Goal: Transaction & Acquisition: Book appointment/travel/reservation

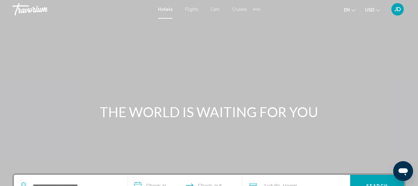
click at [240, 11] on span "Cruises" at bounding box center [239, 9] width 15 height 5
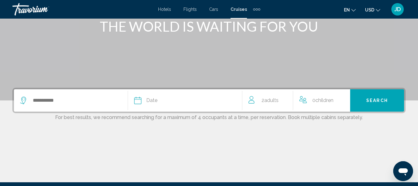
scroll to position [90, 0]
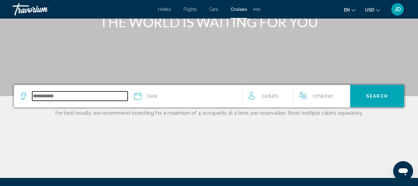
click at [93, 98] on input "Search widget" at bounding box center [79, 95] width 95 height 9
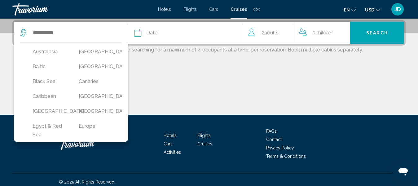
scroll to position [37, 0]
click at [51, 97] on button "Caribbean" at bounding box center [49, 98] width 40 height 12
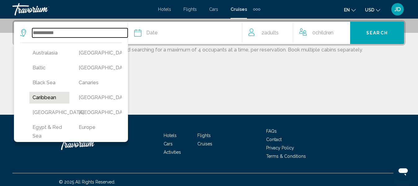
type input "*********"
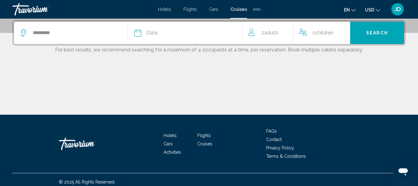
click at [196, 34] on div "Date" at bounding box center [187, 32] width 107 height 9
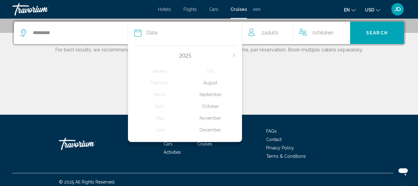
click at [232, 55] on icon "Next month" at bounding box center [234, 56] width 4 height 4
drag, startPoint x: 164, startPoint y: 104, endPoint x: 158, endPoint y: 106, distance: 6.5
click at [158, 106] on div "April" at bounding box center [159, 106] width 51 height 11
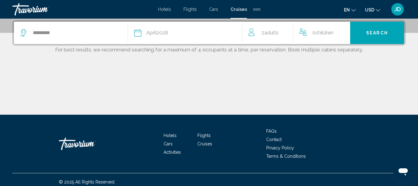
click at [316, 36] on span "0 Child Children" at bounding box center [322, 32] width 21 height 9
click at [344, 31] on icon "Increment children" at bounding box center [345, 31] width 6 height 7
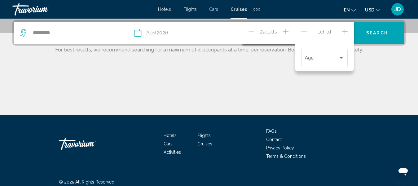
click at [344, 31] on icon "Increment children" at bounding box center [345, 31] width 6 height 7
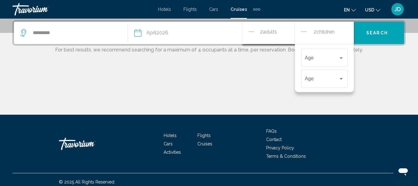
click at [271, 41] on div "2 Adult Adults" at bounding box center [271, 33] width 46 height 22
click at [267, 83] on div "Main content" at bounding box center [208, 91] width 393 height 46
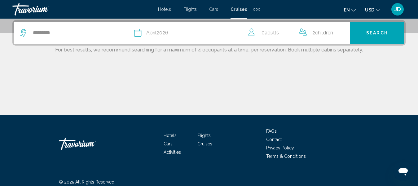
click at [277, 35] on span "Adults" at bounding box center [271, 33] width 14 height 6
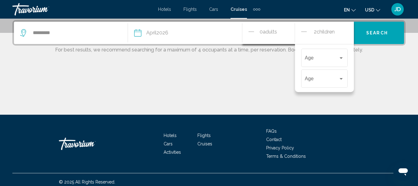
click at [253, 31] on icon "Decrement adults" at bounding box center [251, 31] width 6 height 7
click at [282, 32] on div "0 Adult Adults" at bounding box center [271, 33] width 46 height 11
click at [286, 32] on icon "Increment adults" at bounding box center [286, 32] width 6 height 6
click at [371, 35] on span "Search" at bounding box center [377, 33] width 22 height 5
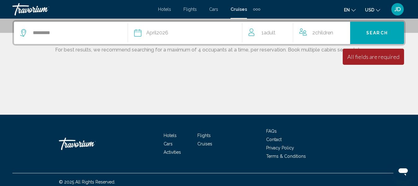
click at [181, 34] on div "Date April 2026" at bounding box center [187, 32] width 107 height 9
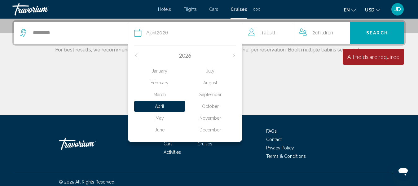
click at [156, 103] on div "April" at bounding box center [159, 106] width 51 height 11
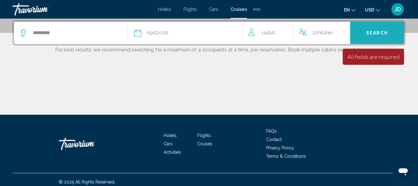
click at [394, 31] on button "Search" at bounding box center [377, 33] width 54 height 22
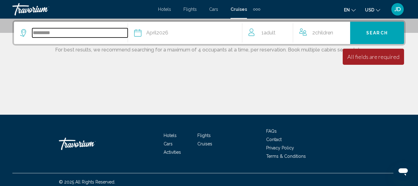
click at [80, 32] on input "*********" at bounding box center [79, 32] width 95 height 9
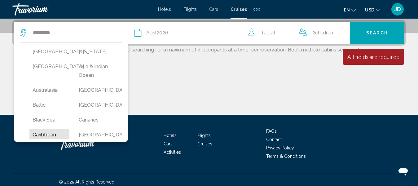
click at [53, 133] on button "Caribbean" at bounding box center [49, 135] width 40 height 12
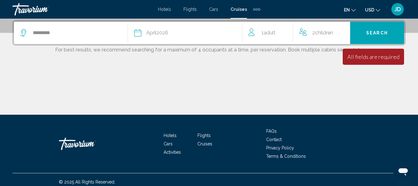
click at [268, 30] on span "Adult" at bounding box center [269, 33] width 12 height 6
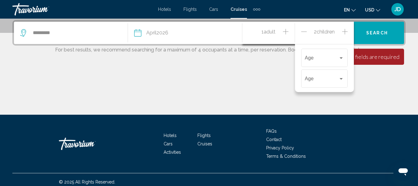
click at [270, 79] on div "Main content" at bounding box center [208, 91] width 393 height 46
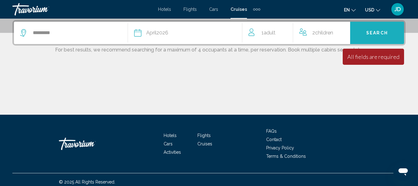
click at [367, 34] on span "Search" at bounding box center [377, 33] width 22 height 5
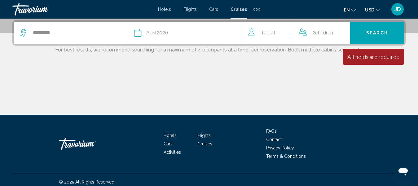
click at [374, 8] on span "USD" at bounding box center [369, 9] width 9 height 5
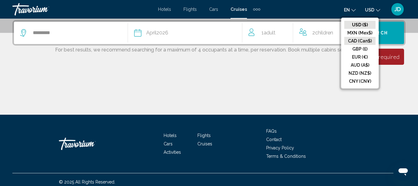
click at [364, 41] on button "CAD (Can$)" at bounding box center [359, 41] width 31 height 8
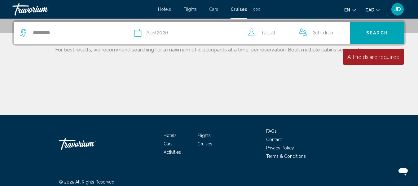
click at [369, 37] on button "Search" at bounding box center [377, 33] width 54 height 22
click at [236, 9] on span "Cruises" at bounding box center [238, 9] width 16 height 5
click at [40, 7] on div "Travorium" at bounding box center [43, 9] width 62 height 12
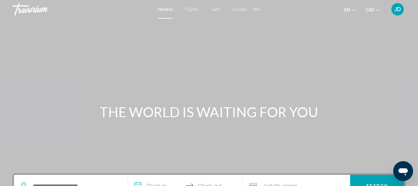
click at [237, 11] on span "Cruises" at bounding box center [239, 9] width 15 height 5
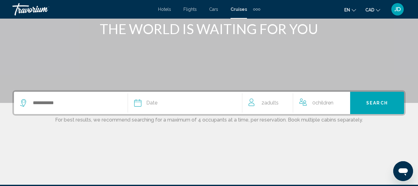
scroll to position [97, 0]
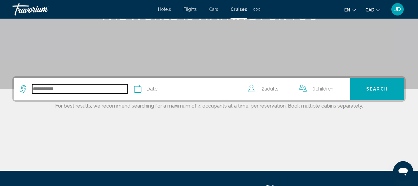
click at [70, 91] on input "Search widget" at bounding box center [79, 88] width 95 height 9
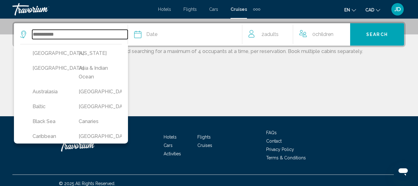
scroll to position [153, 0]
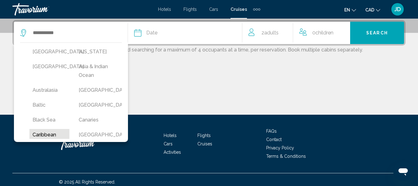
click at [47, 133] on button "Caribbean" at bounding box center [49, 135] width 40 height 12
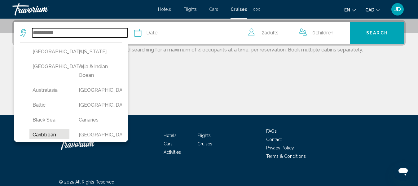
type input "*********"
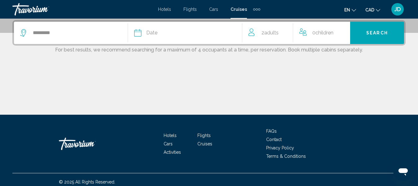
click at [174, 36] on div "Date" at bounding box center [187, 32] width 107 height 9
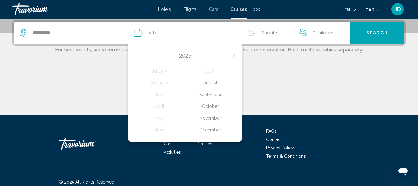
click at [231, 55] on div "2025" at bounding box center [184, 55] width 101 height 7
click at [234, 55] on icon "Next month" at bounding box center [234, 56] width 4 height 4
click at [162, 103] on div "April" at bounding box center [159, 106] width 51 height 11
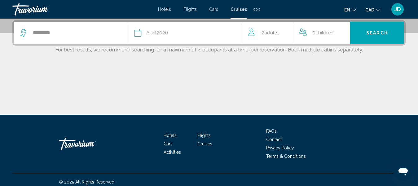
click at [258, 33] on div "2 Adult Adults" at bounding box center [270, 32] width 44 height 9
click at [365, 37] on button "Search" at bounding box center [377, 33] width 54 height 22
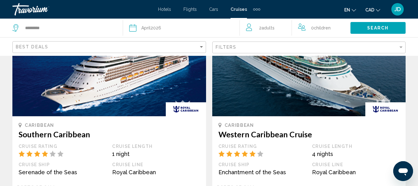
scroll to position [75, 0]
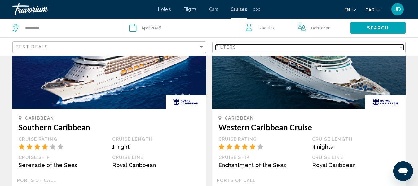
click at [328, 49] on div "Filters" at bounding box center [306, 47] width 183 height 5
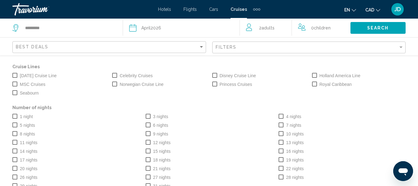
click at [145, 123] on span "Search widget" at bounding box center [147, 124] width 5 height 5
click at [15, 74] on span "Search widget" at bounding box center [14, 75] width 5 height 5
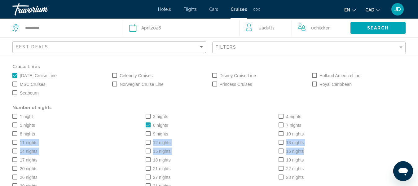
drag, startPoint x: 412, startPoint y: 135, endPoint x: 414, endPoint y: 151, distance: 15.9
click at [414, 151] on div "Cruise Lines Carnival Cruise Line Celebrity Cruises Disney Cruise Line Holland …" at bounding box center [209, 129] width 418 height 146
click at [368, 140] on div "13 nights" at bounding box center [341, 142] width 133 height 9
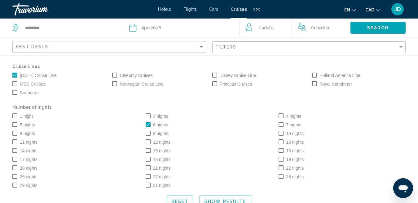
click at [214, 185] on button "Show Results" at bounding box center [225, 201] width 52 height 11
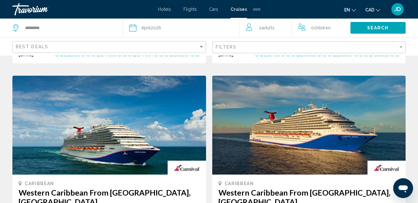
scroll to position [301, 0]
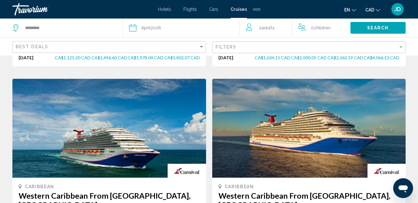
click at [143, 142] on img "Main content" at bounding box center [108, 128] width 193 height 99
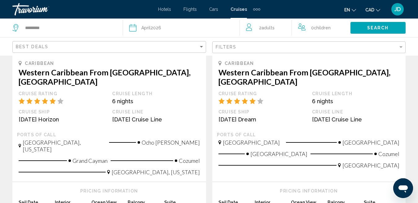
scroll to position [428, 0]
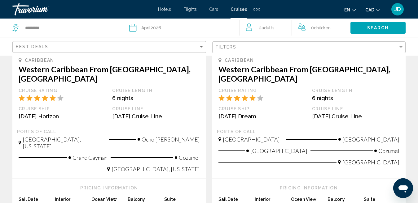
click at [102, 179] on div "Pricing Information Sail Date Interior Ocean View Balcony Suite Sun, Apr 19, 20…" at bounding box center [108, 199] width 193 height 41
drag, startPoint x: 418, startPoint y: 99, endPoint x: 419, endPoint y: 102, distance: 4.0
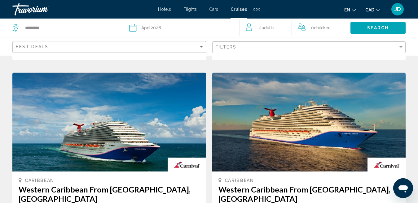
scroll to position [312, 0]
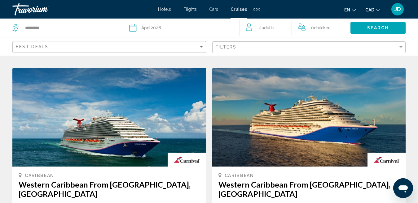
click at [130, 180] on h3 "Western Caribbean From [GEOGRAPHIC_DATA],[GEOGRAPHIC_DATA]" at bounding box center [109, 189] width 181 height 19
click at [131, 132] on img "Main content" at bounding box center [108, 117] width 193 height 99
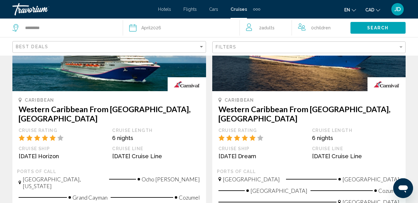
scroll to position [399, 0]
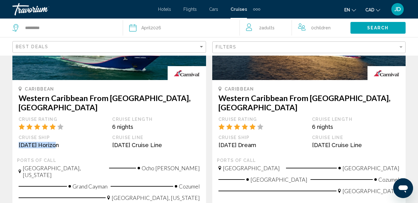
drag, startPoint x: 80, startPoint y: 115, endPoint x: 136, endPoint y: 118, distance: 56.8
click at [132, 117] on div "Cruise Rating Cruise Length 6 nights Cruise Ship Carnival Horizon Cruise Line C…" at bounding box center [108, 135] width 187 height 37
click at [139, 135] on div "Cruise Line Carnival Cruise Line" at bounding box center [155, 144] width 93 height 18
click at [125, 185] on div "[GEOGRAPHIC_DATA], [US_STATE]" at bounding box center [109, 200] width 181 height 11
drag, startPoint x: 108, startPoint y: 189, endPoint x: 118, endPoint y: 187, distance: 9.8
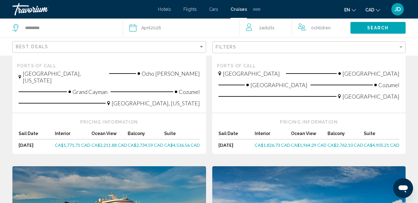
scroll to position [495, 0]
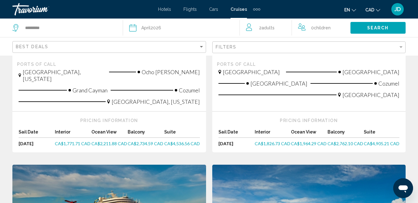
click at [140, 141] on span "CA$2,734.59 CAD" at bounding box center [146, 143] width 36 height 5
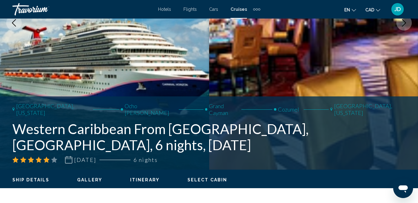
scroll to position [152, 0]
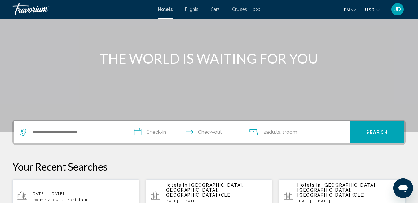
scroll to position [37, 0]
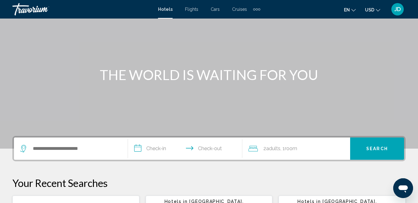
click at [242, 7] on span "Cruises" at bounding box center [239, 9] width 15 height 5
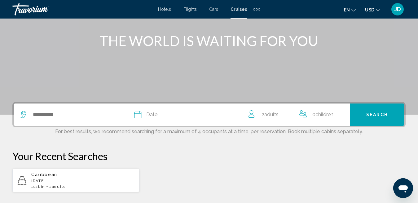
scroll to position [80, 0]
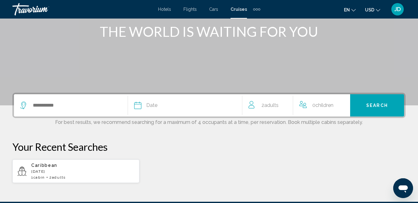
click at [85, 176] on div "1 cabin 2 Adult Adults" at bounding box center [82, 178] width 103 height 4
type input "*********"
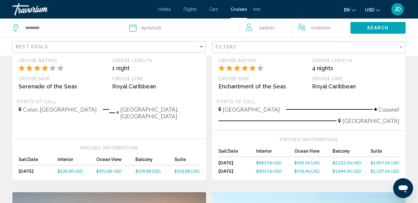
scroll to position [136, 0]
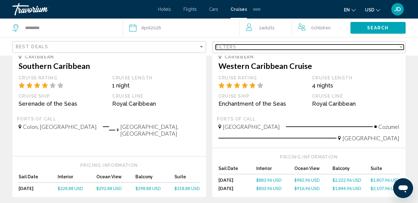
click at [255, 47] on div "Filters" at bounding box center [306, 47] width 183 height 5
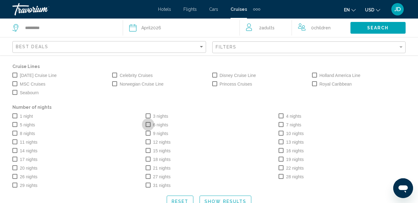
click at [151, 126] on label "6 nights" at bounding box center [156, 124] width 23 height 7
click at [23, 74] on span "[DATE] Cruise Line" at bounding box center [38, 75] width 37 height 7
click at [217, 197] on button "Show Results" at bounding box center [225, 201] width 52 height 11
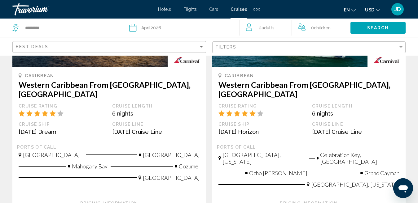
scroll to position [704, 0]
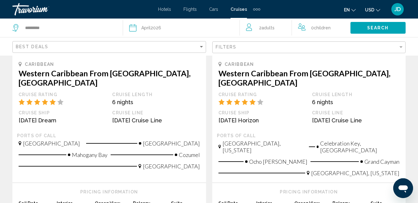
click at [374, 11] on button "USD USD ($) MXN (Mex$) CAD (Can$) GBP (£) EUR (€) AUD (A$) NZD (NZ$) CNY (CN¥)" at bounding box center [372, 9] width 15 height 9
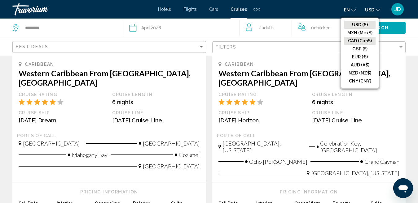
click at [367, 42] on button "CAD (Can$)" at bounding box center [359, 41] width 31 height 8
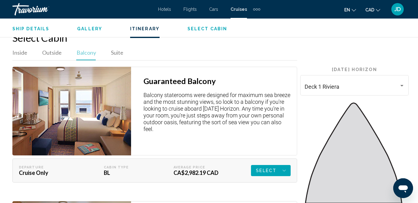
scroll to position [1098, 0]
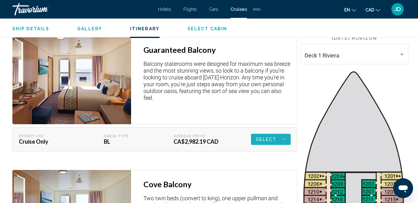
click at [280, 137] on div "Select" at bounding box center [271, 139] width 30 height 11
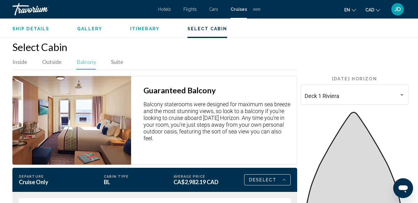
scroll to position [1074, 0]
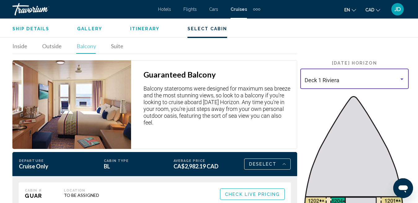
click at [379, 77] on div "Deck 1 Riviera" at bounding box center [351, 80] width 94 height 6
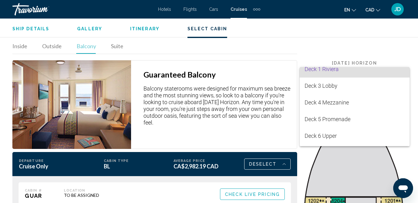
scroll to position [0, 0]
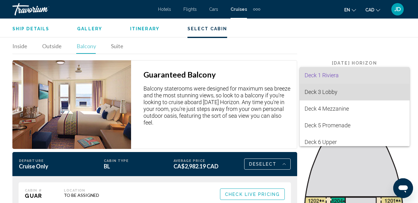
click at [374, 98] on span "Deck 3 Lobby" at bounding box center [354, 92] width 100 height 17
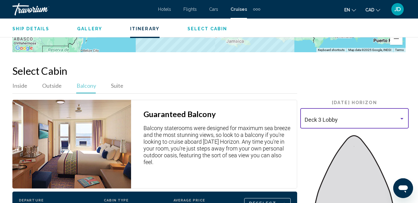
scroll to position [1038, 0]
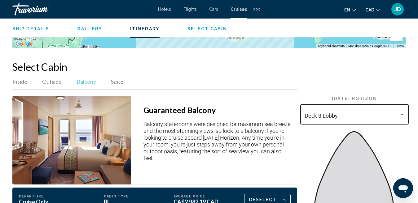
click at [376, 107] on div "Deck 3 Lobby" at bounding box center [354, 114] width 100 height 22
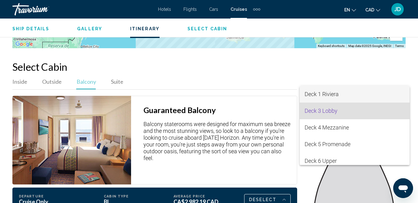
click at [373, 94] on span "Deck 1 Riviera" at bounding box center [354, 94] width 100 height 17
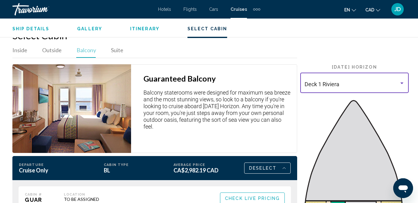
scroll to position [1042, 0]
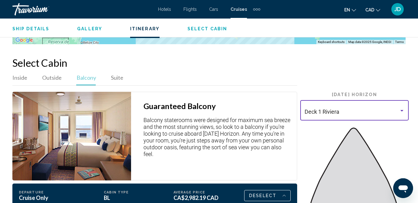
click at [367, 109] on div "Deck 1 Riviera" at bounding box center [351, 112] width 94 height 6
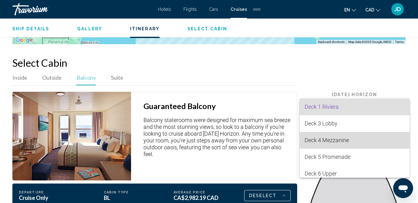
click at [358, 144] on span "Deck 4 Mezzanine" at bounding box center [354, 140] width 100 height 17
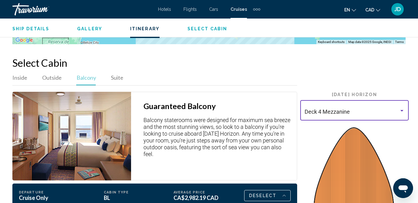
scroll to position [1066, 0]
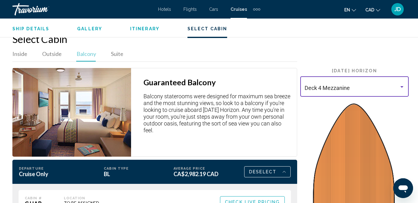
click at [376, 85] on div "Deck 4 Mezzanine" at bounding box center [351, 88] width 94 height 6
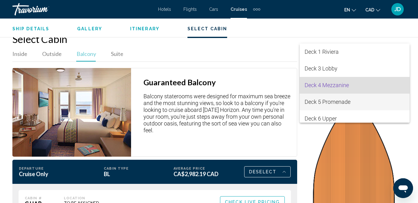
scroll to position [2, 0]
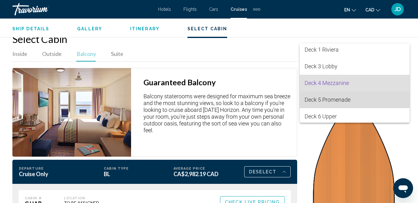
click at [371, 100] on span "Deck 5 Promenade" at bounding box center [354, 100] width 100 height 17
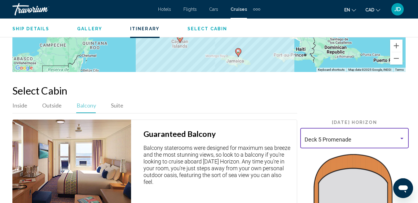
scroll to position [1002, 0]
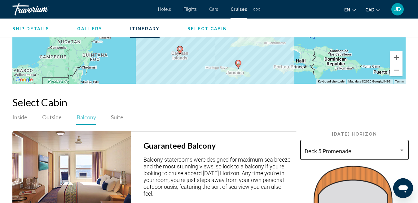
click at [378, 142] on div "Deck 5 Promenade" at bounding box center [354, 149] width 100 height 22
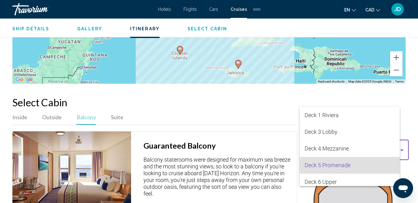
scroll to position [19, 0]
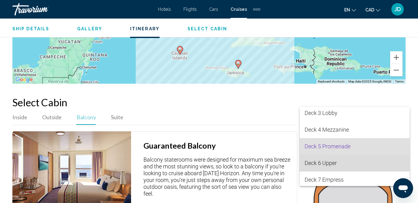
click at [366, 163] on span "Deck 6 Upper" at bounding box center [354, 163] width 100 height 17
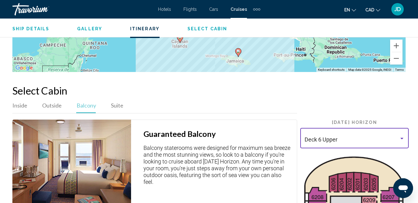
scroll to position [1010, 0]
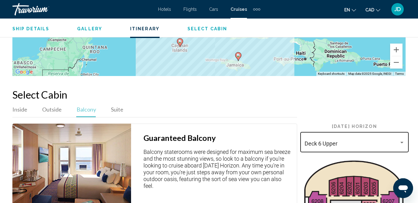
click at [388, 134] on div "Deck 6 Upper" at bounding box center [354, 142] width 100 height 22
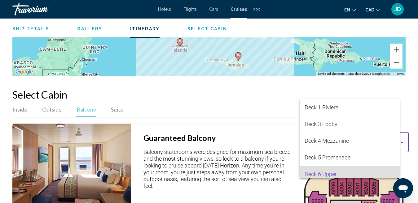
scroll to position [36, 0]
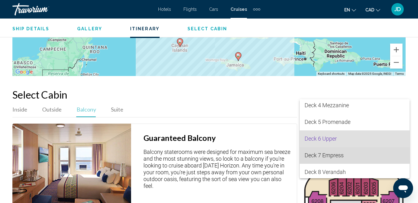
click at [375, 161] on span "Deck 7 Empress" at bounding box center [354, 155] width 100 height 17
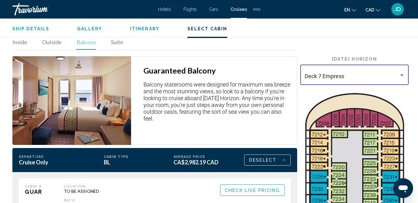
scroll to position [1090, 0]
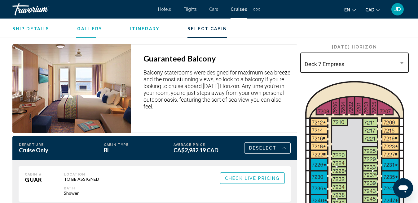
click at [377, 51] on div "Deck 7 Empress" at bounding box center [354, 62] width 100 height 22
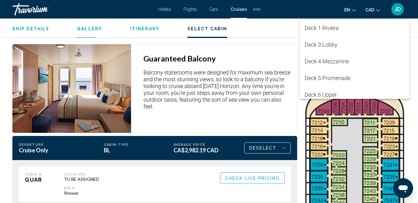
scroll to position [52, 0]
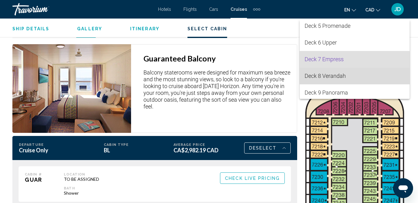
click at [370, 76] on span "Deck 8 Verandah" at bounding box center [354, 76] width 100 height 17
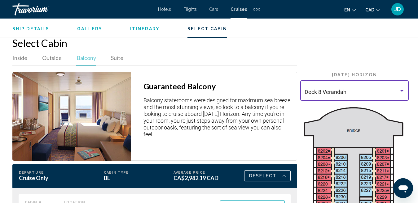
scroll to position [1054, 0]
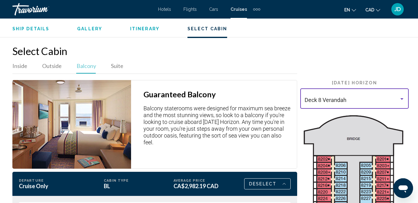
click at [380, 97] on div "Deck 8 Verandah" at bounding box center [351, 100] width 94 height 6
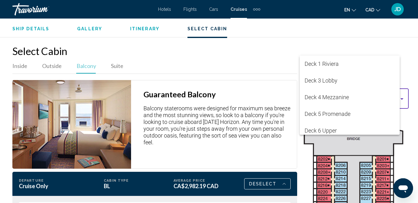
scroll to position [69, 0]
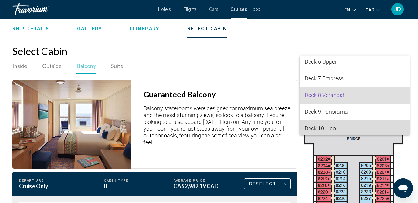
click at [374, 126] on span "Deck 10 Lido" at bounding box center [354, 128] width 100 height 17
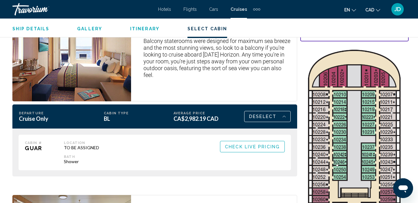
scroll to position [1113, 0]
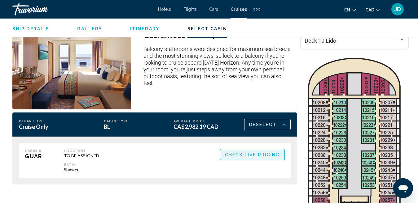
click at [252, 153] on span "Check Live Pricing" at bounding box center [252, 155] width 55 height 5
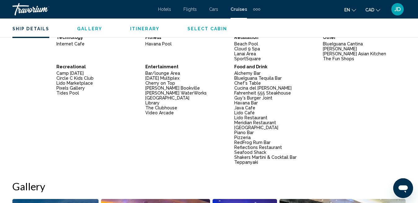
scroll to position [224, 0]
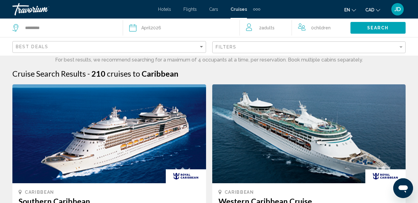
click at [316, 30] on span "Children" at bounding box center [322, 27] width 17 height 5
click at [341, 25] on icon "Increment children" at bounding box center [342, 26] width 6 height 7
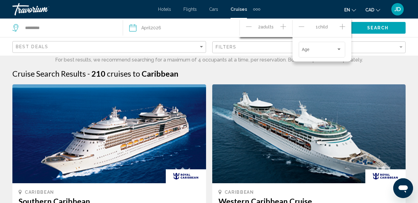
click at [341, 25] on icon "Increment children" at bounding box center [342, 26] width 6 height 7
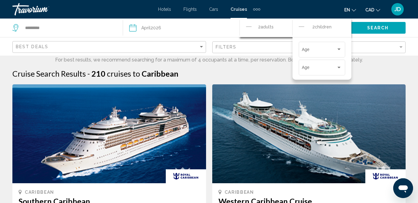
click at [246, 27] on icon "Decrement adults" at bounding box center [249, 26] width 6 height 7
click at [386, 27] on span "Search" at bounding box center [378, 28] width 22 height 5
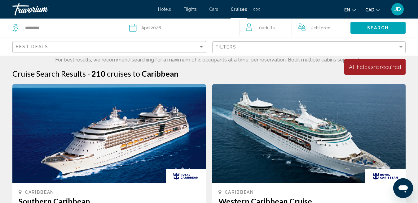
click at [285, 29] on div "0 Adult Adults" at bounding box center [269, 28] width 46 height 9
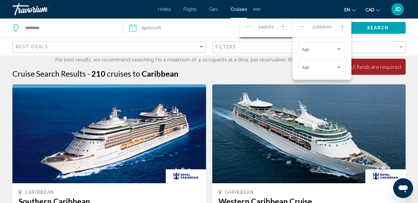
click at [285, 29] on icon "Increment adults" at bounding box center [283, 26] width 6 height 7
click at [323, 54] on div "Age" at bounding box center [322, 49] width 40 height 17
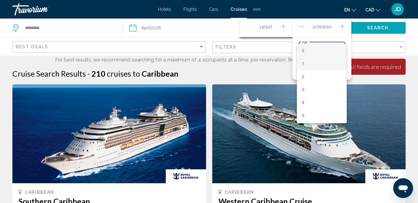
click at [322, 63] on span "1" at bounding box center [322, 63] width 40 height 13
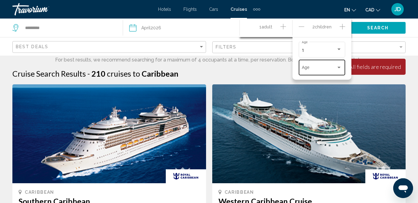
click at [323, 66] on div "Age" at bounding box center [322, 67] width 40 height 17
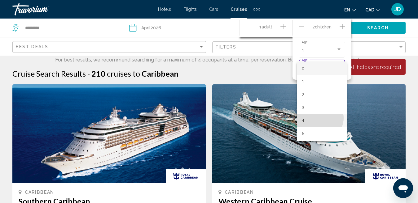
click at [319, 118] on span "4" at bounding box center [322, 120] width 40 height 13
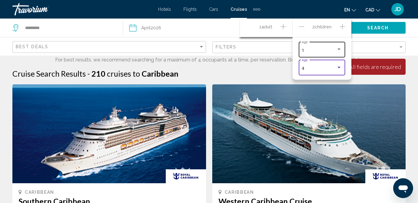
click at [328, 51] on div "1" at bounding box center [319, 50] width 34 height 5
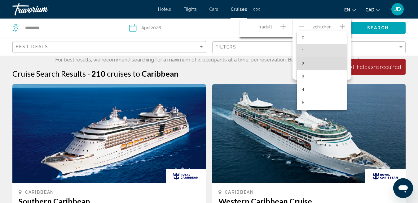
click at [328, 66] on span "2" at bounding box center [322, 63] width 40 height 13
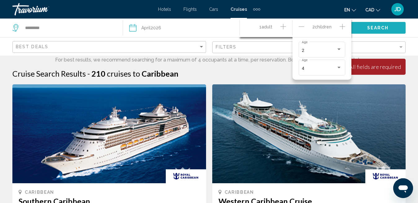
click at [372, 27] on span "Search" at bounding box center [378, 28] width 22 height 5
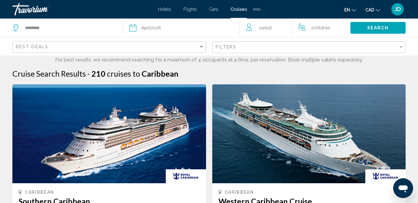
click at [344, 52] on div "Filters" at bounding box center [309, 47] width 188 height 11
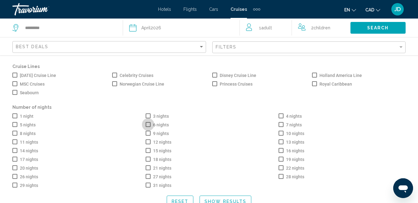
click at [149, 126] on span "Search widget" at bounding box center [147, 124] width 5 height 5
click at [26, 76] on span "[DATE] Cruise Line" at bounding box center [38, 75] width 36 height 7
click at [245, 201] on span "Show Results" at bounding box center [225, 201] width 42 height 5
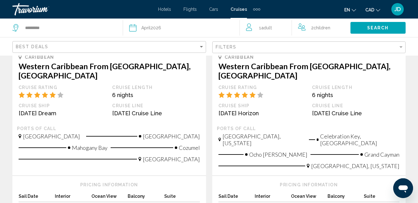
scroll to position [712, 0]
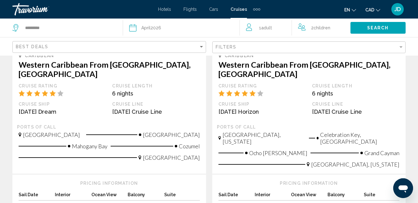
click at [340, 203] on span "CA$2,982.19 CAD" at bounding box center [345, 206] width 36 height 5
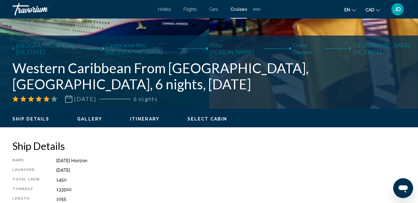
scroll to position [210, 0]
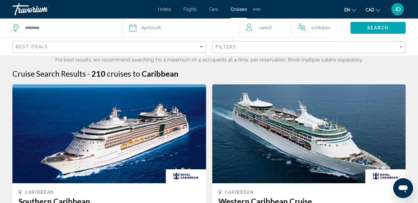
click at [329, 44] on div "Filters" at bounding box center [309, 47] width 188 height 11
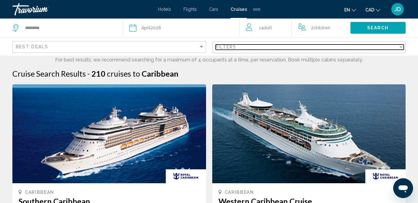
click at [356, 46] on div "Filters" at bounding box center [306, 47] width 183 height 5
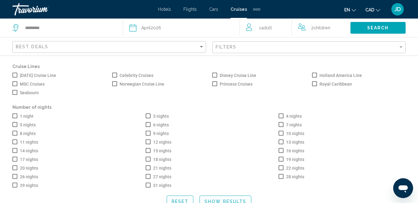
click at [153, 124] on span "6 nights" at bounding box center [161, 125] width 16 height 5
click at [14, 76] on span "Search widget" at bounding box center [14, 75] width 5 height 5
click at [234, 199] on button "Show Results" at bounding box center [225, 201] width 52 height 11
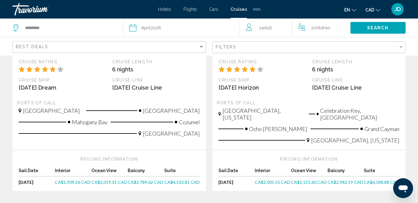
scroll to position [738, 0]
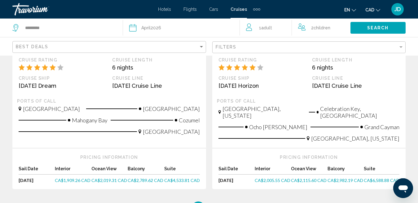
click at [342, 178] on span "CA$2,982.19 CAD" at bounding box center [345, 180] width 36 height 5
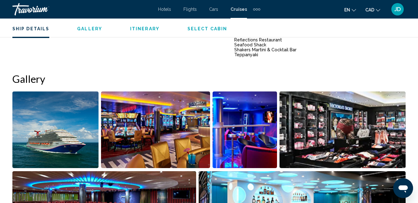
scroll to position [736, 0]
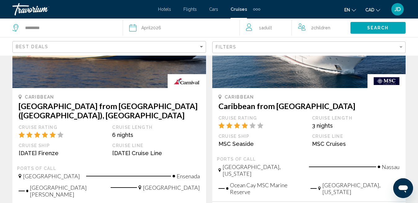
scroll to position [618, 0]
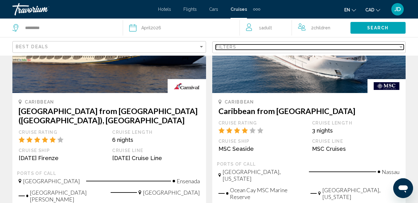
click at [326, 48] on div "Filters" at bounding box center [306, 47] width 183 height 5
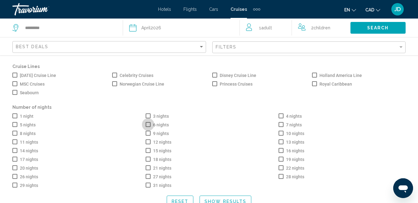
click at [162, 123] on span "6 nights" at bounding box center [161, 125] width 16 height 5
click at [49, 76] on span "[DATE] Cruise Line" at bounding box center [38, 75] width 36 height 7
click at [240, 201] on span "Show Results" at bounding box center [225, 201] width 42 height 5
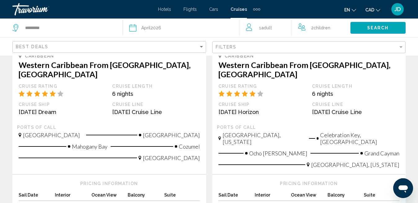
scroll to position [714, 0]
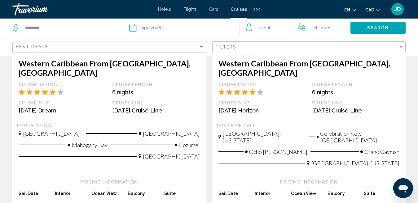
click at [307, 203] on span "CA$2,115.60 CAD" at bounding box center [309, 205] width 36 height 5
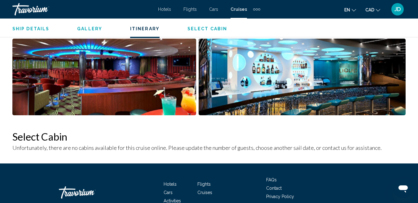
scroll to position [706, 0]
